Goal: Transaction & Acquisition: Subscribe to service/newsletter

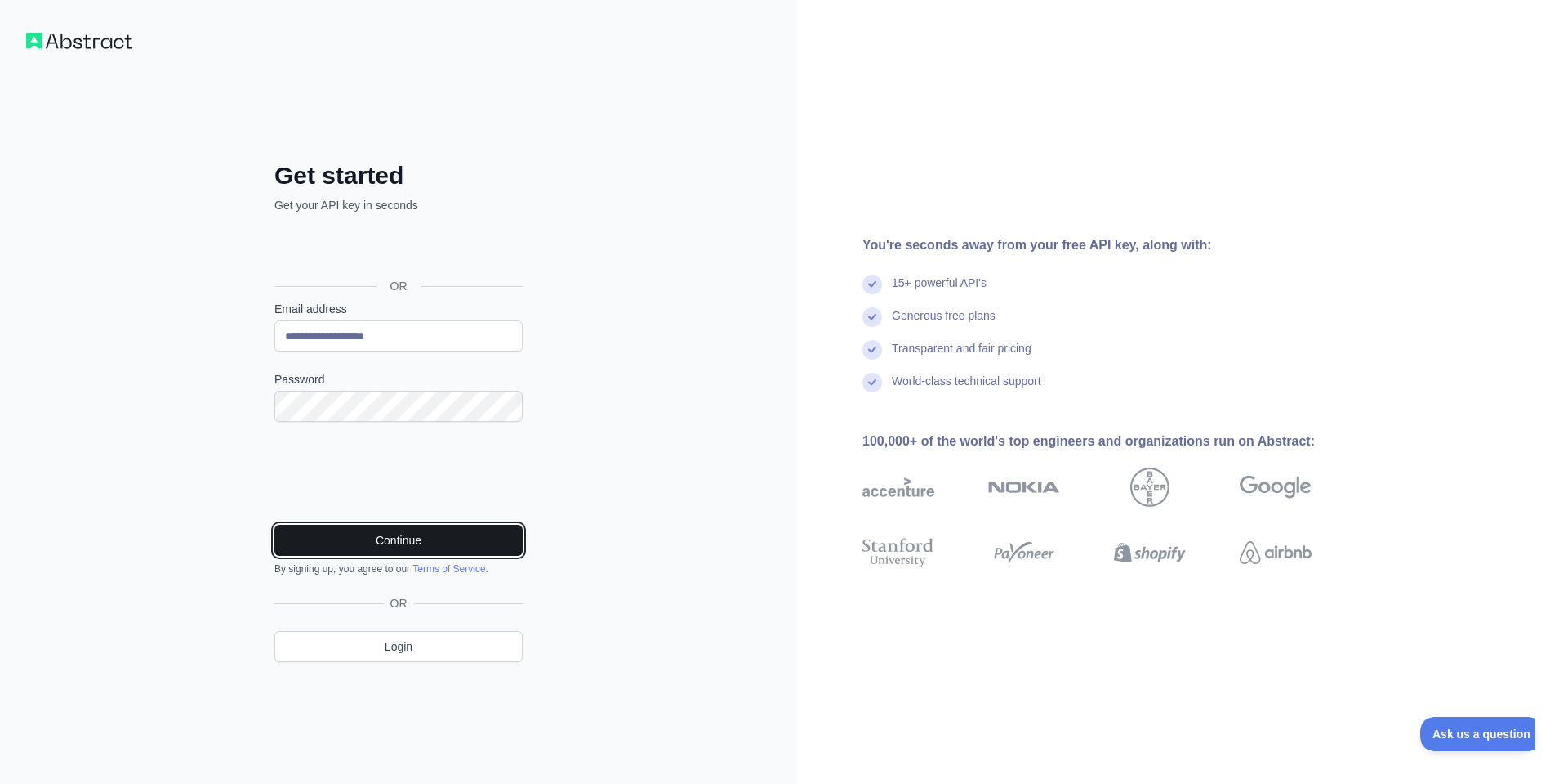
click at [456, 546] on button "Continue" at bounding box center [398, 540] width 249 height 31
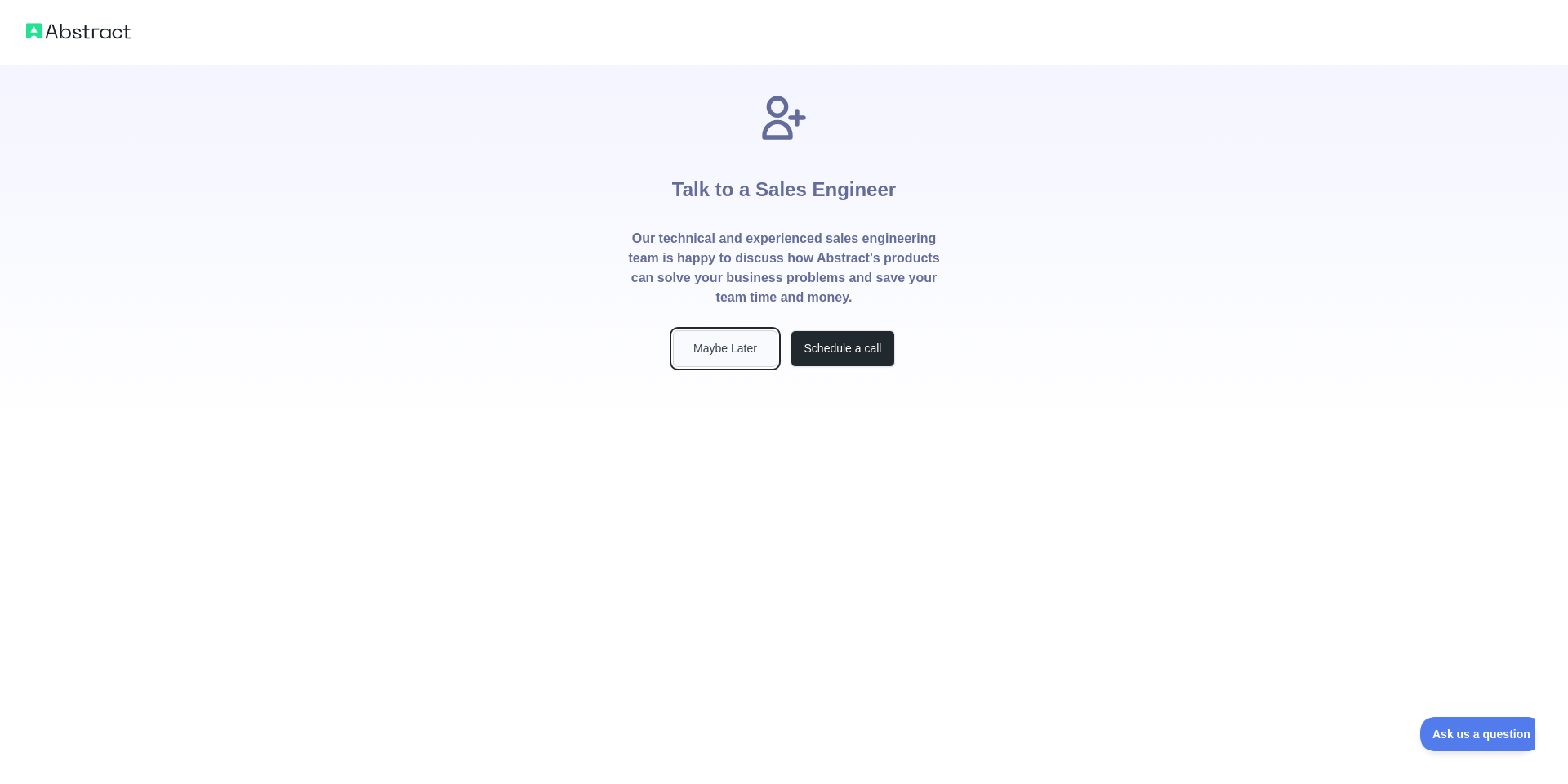
click at [716, 350] on button "Maybe Later" at bounding box center [725, 349] width 104 height 37
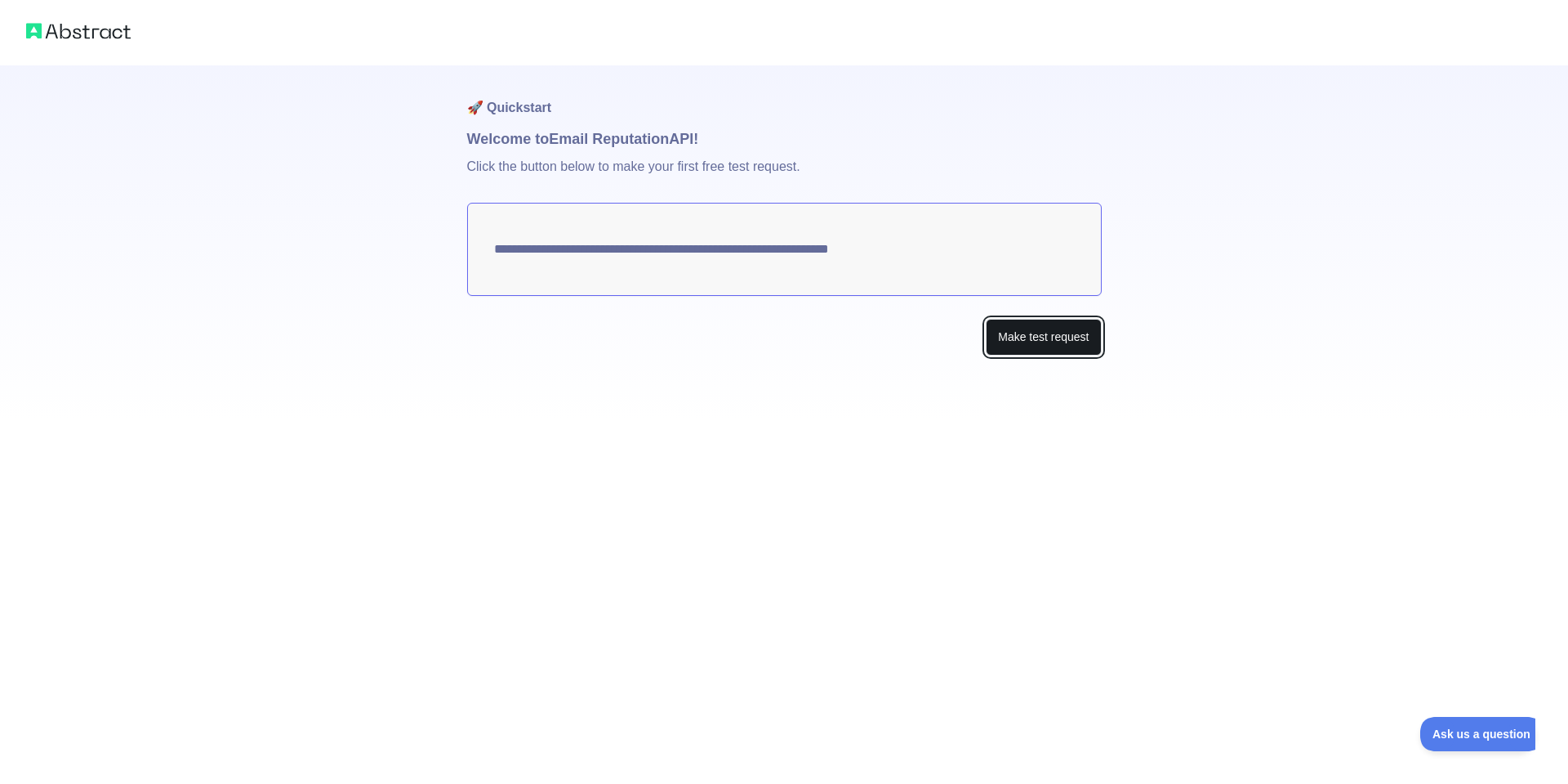
click at [1041, 347] on button "Make test request" at bounding box center [1044, 337] width 116 height 37
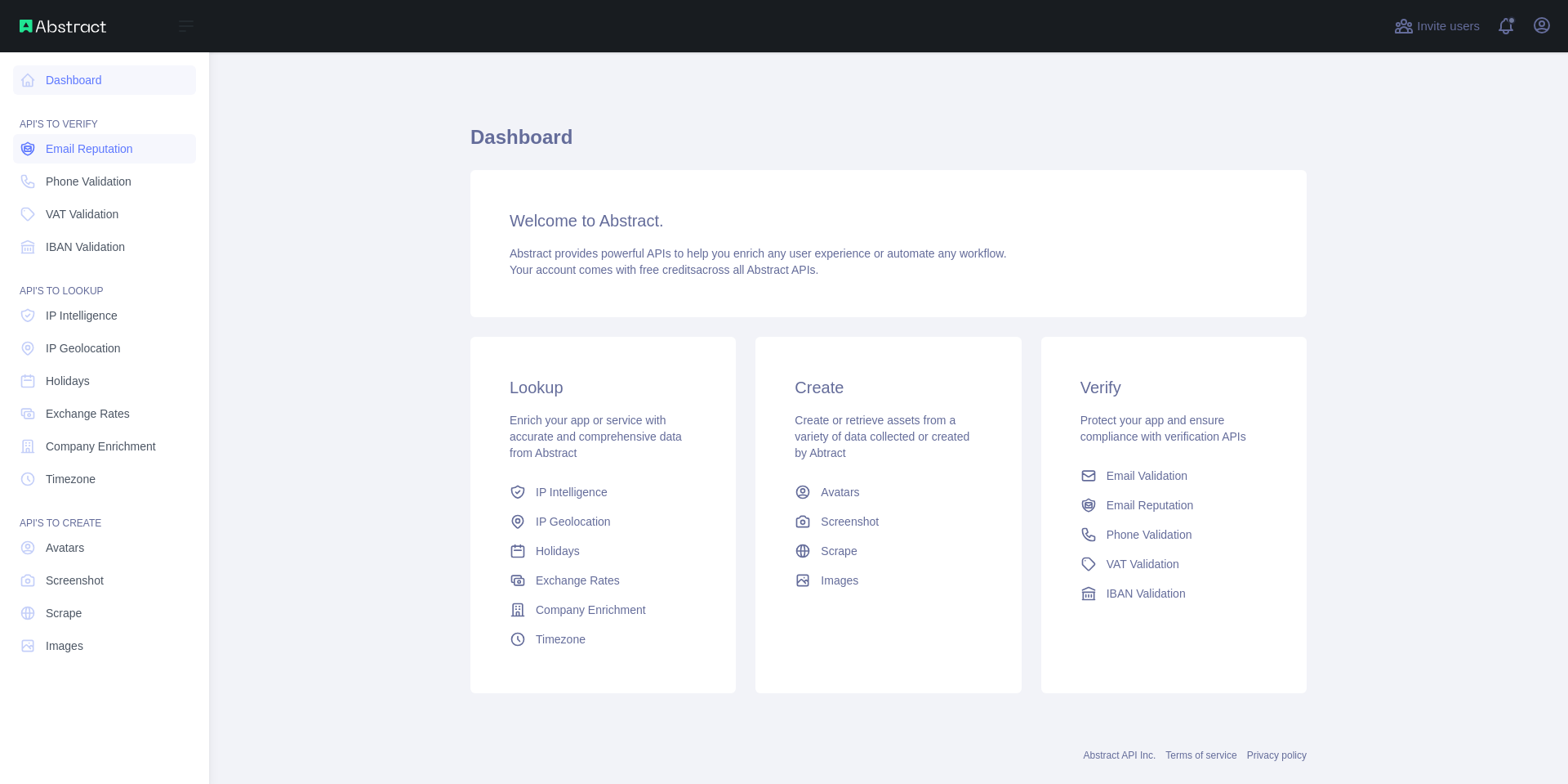
click at [119, 147] on span "Email Reputation" at bounding box center [89, 148] width 88 height 17
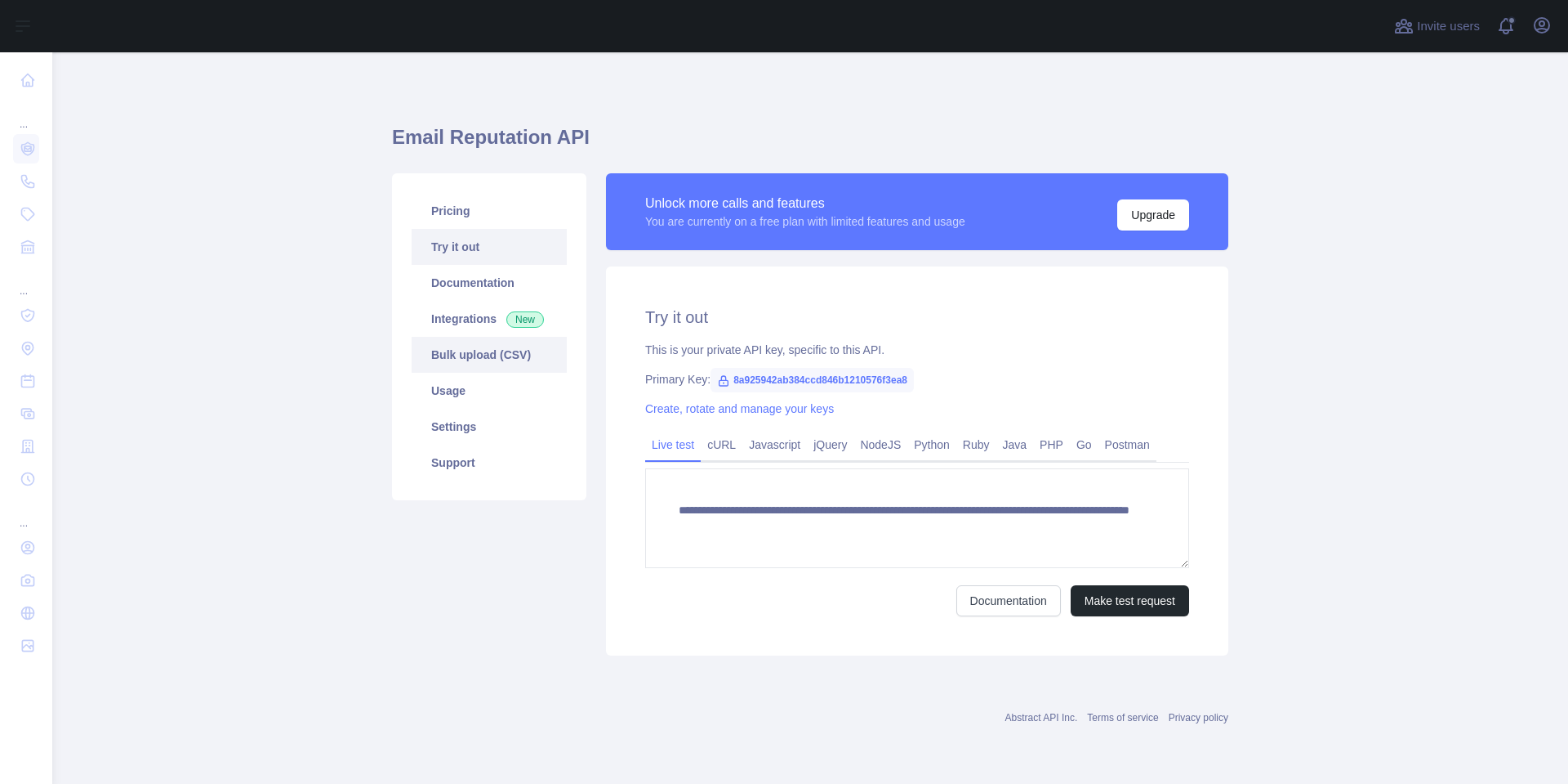
click at [502, 362] on link "Bulk upload (CSV)" at bounding box center [489, 354] width 155 height 36
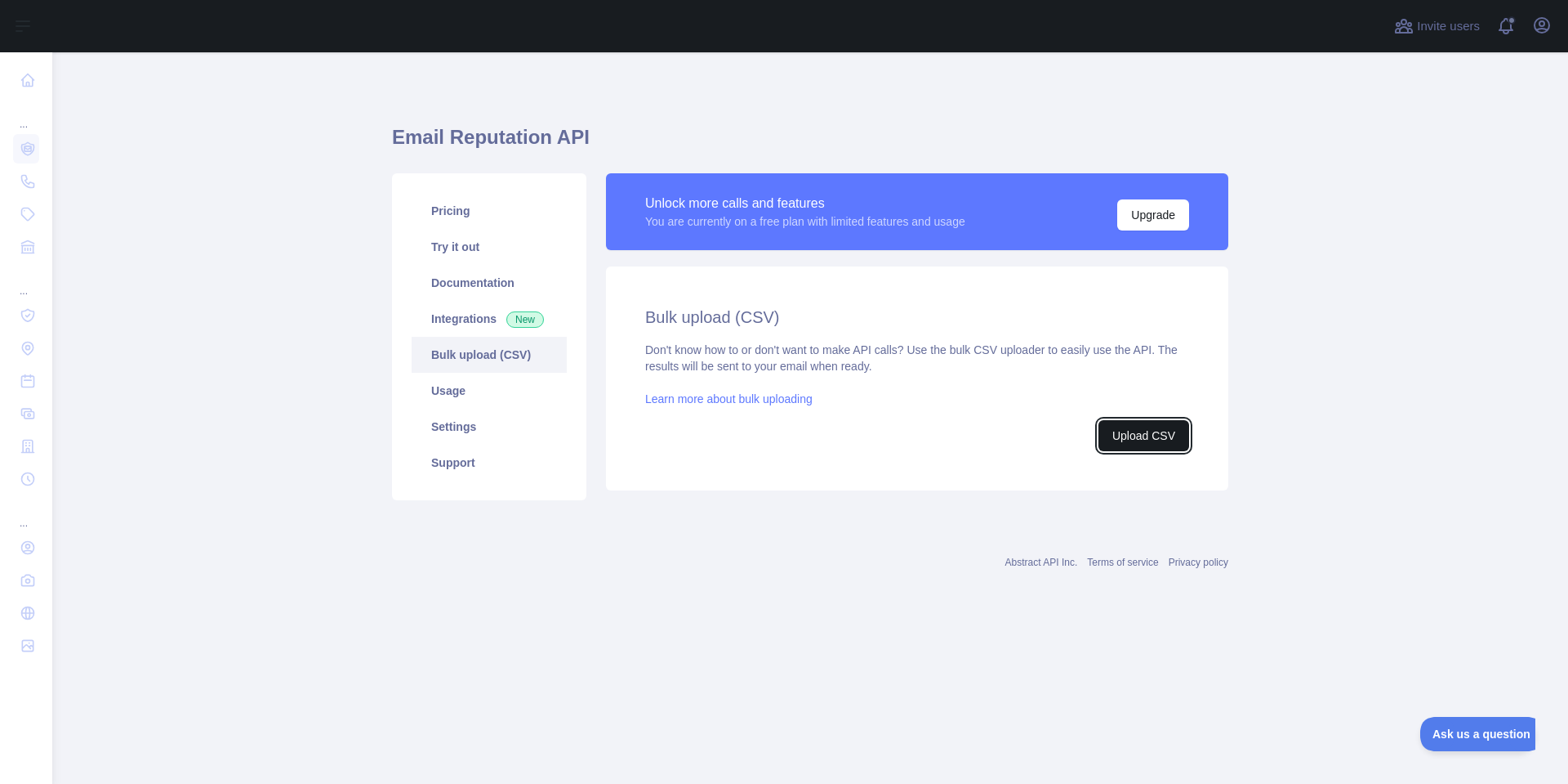
click at [1149, 434] on button "Upload CSV" at bounding box center [1144, 435] width 91 height 31
click at [464, 213] on link "Pricing" at bounding box center [489, 210] width 155 height 36
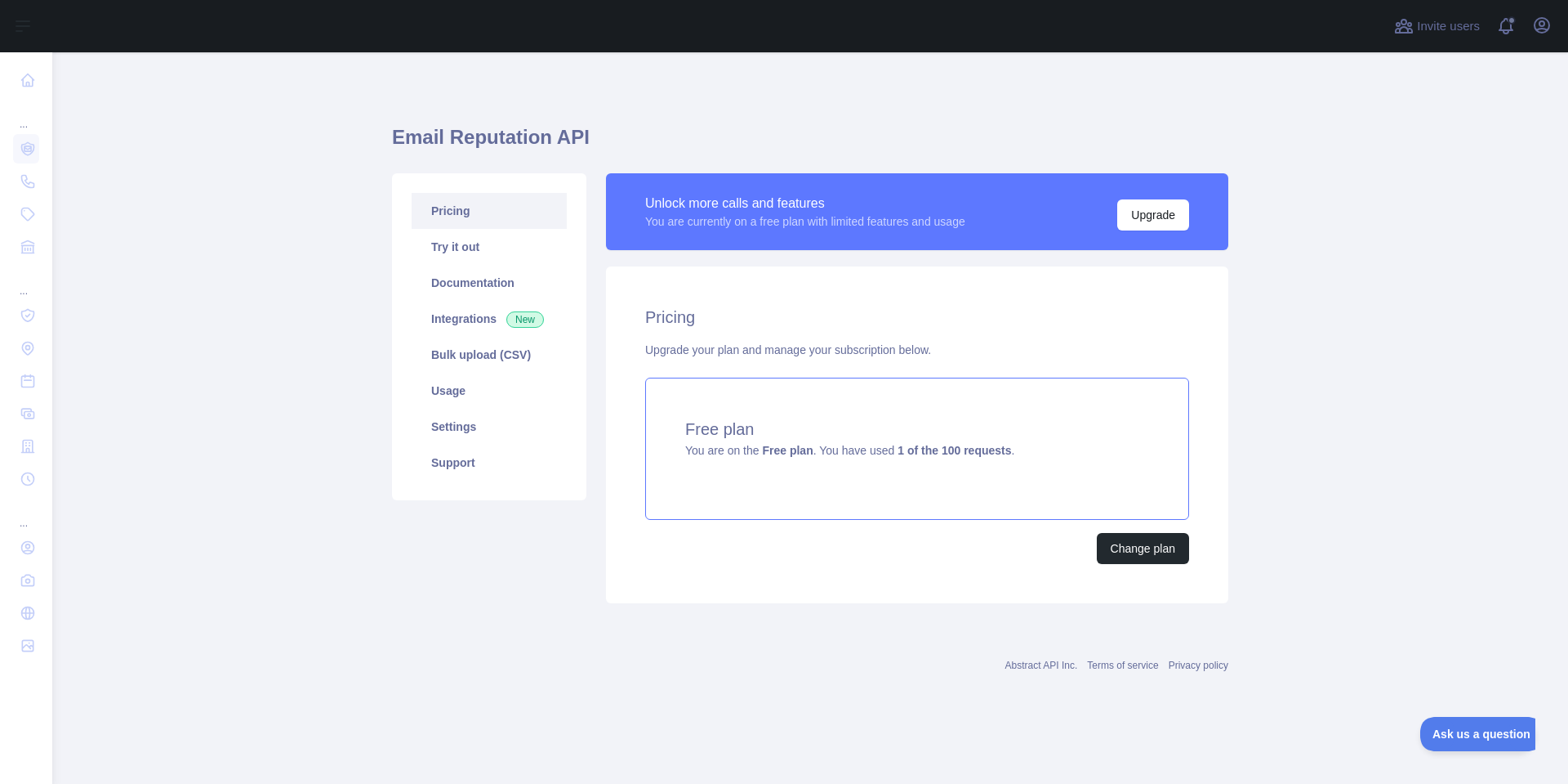
click at [1030, 466] on div "Free plan You are on the Free plan . You have used 1 of the 100 requests ." at bounding box center [917, 449] width 544 height 142
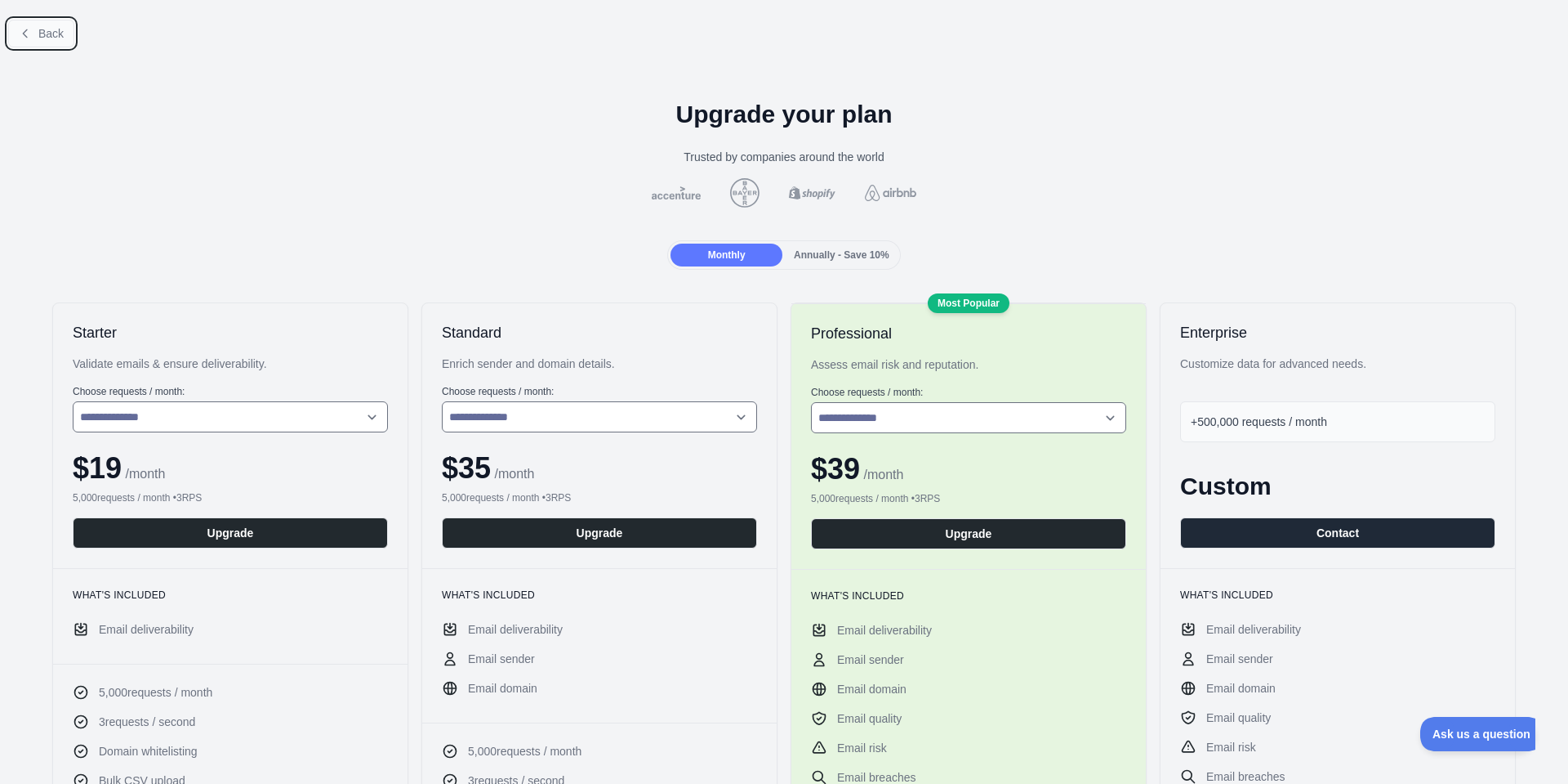
click at [15, 32] on button "Back" at bounding box center [41, 33] width 67 height 28
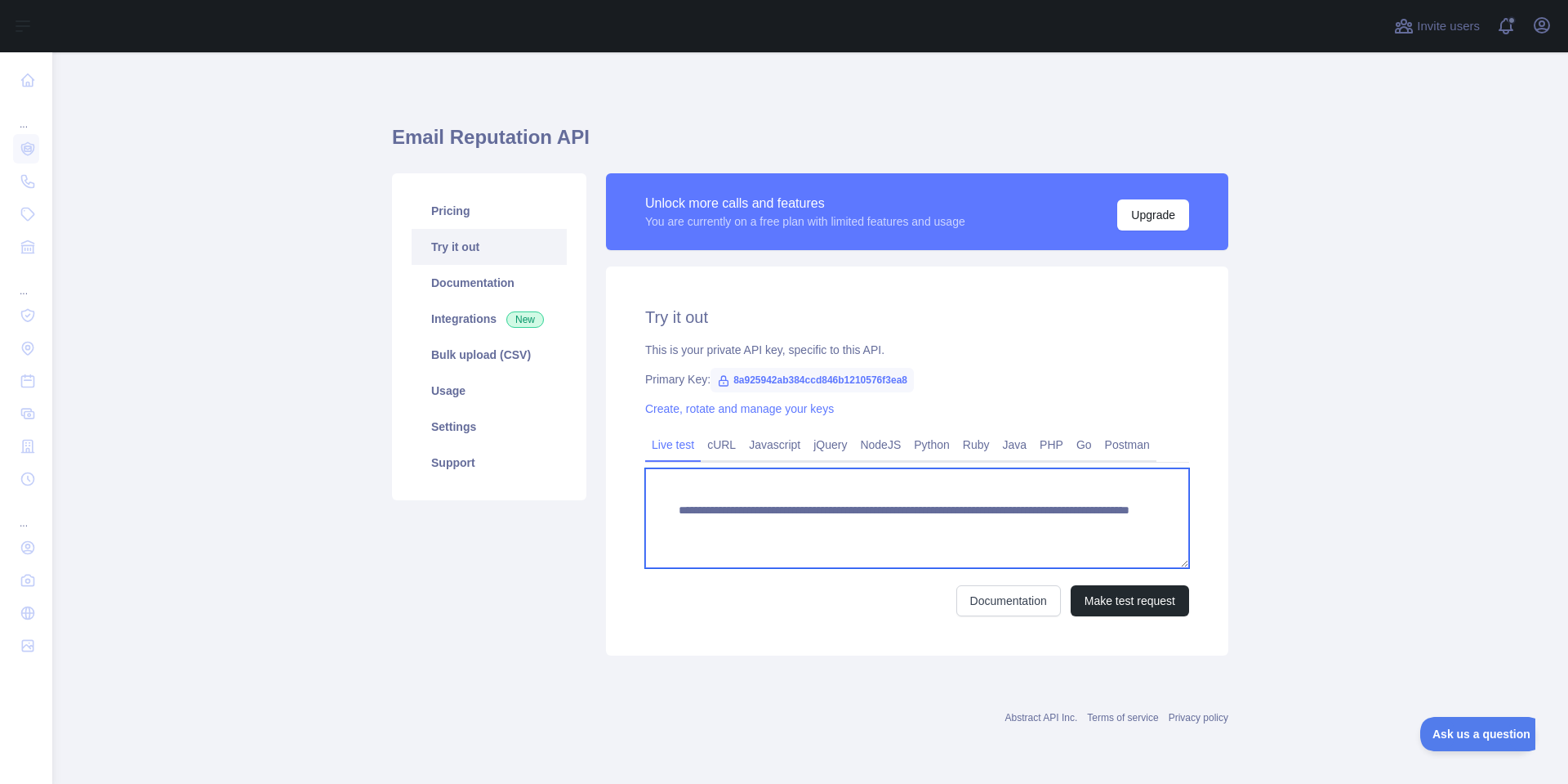
drag, startPoint x: 678, startPoint y: 512, endPoint x: 960, endPoint y: 530, distance: 282.6
click at [960, 530] on textarea "**********" at bounding box center [917, 519] width 544 height 100
